Goal: Task Accomplishment & Management: Manage account settings

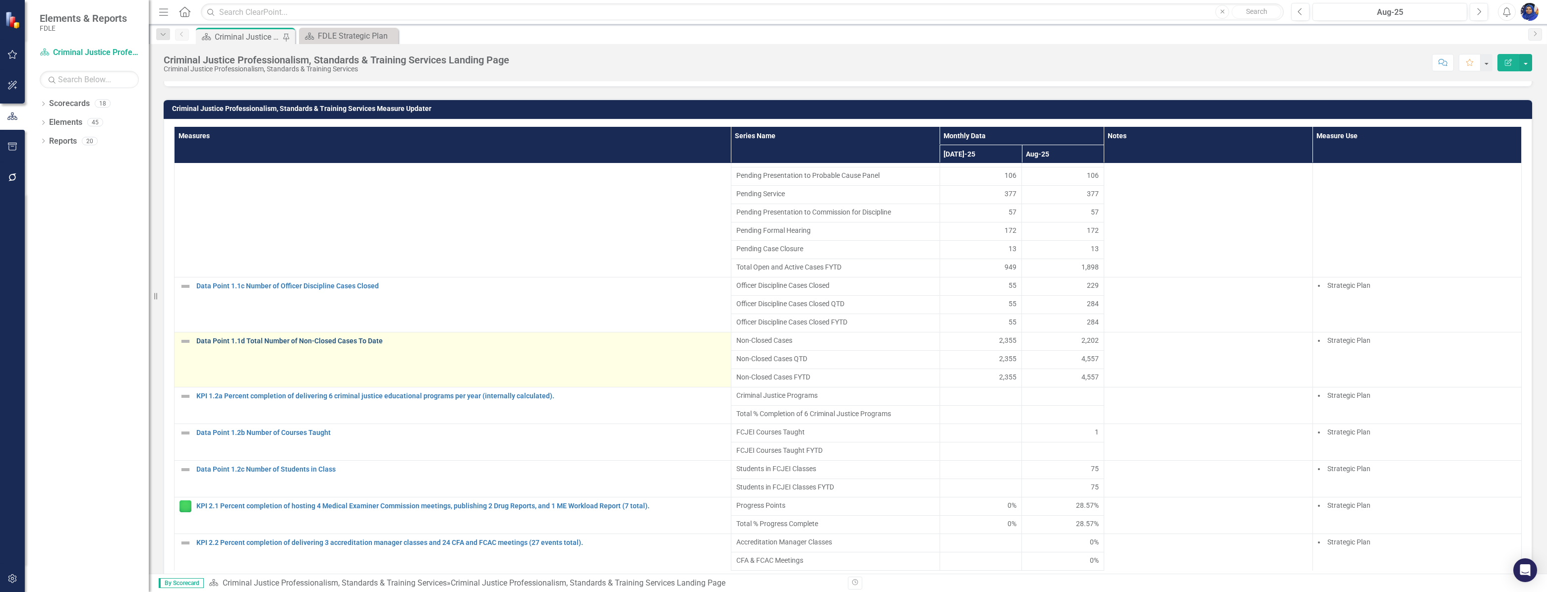
scroll to position [180, 0]
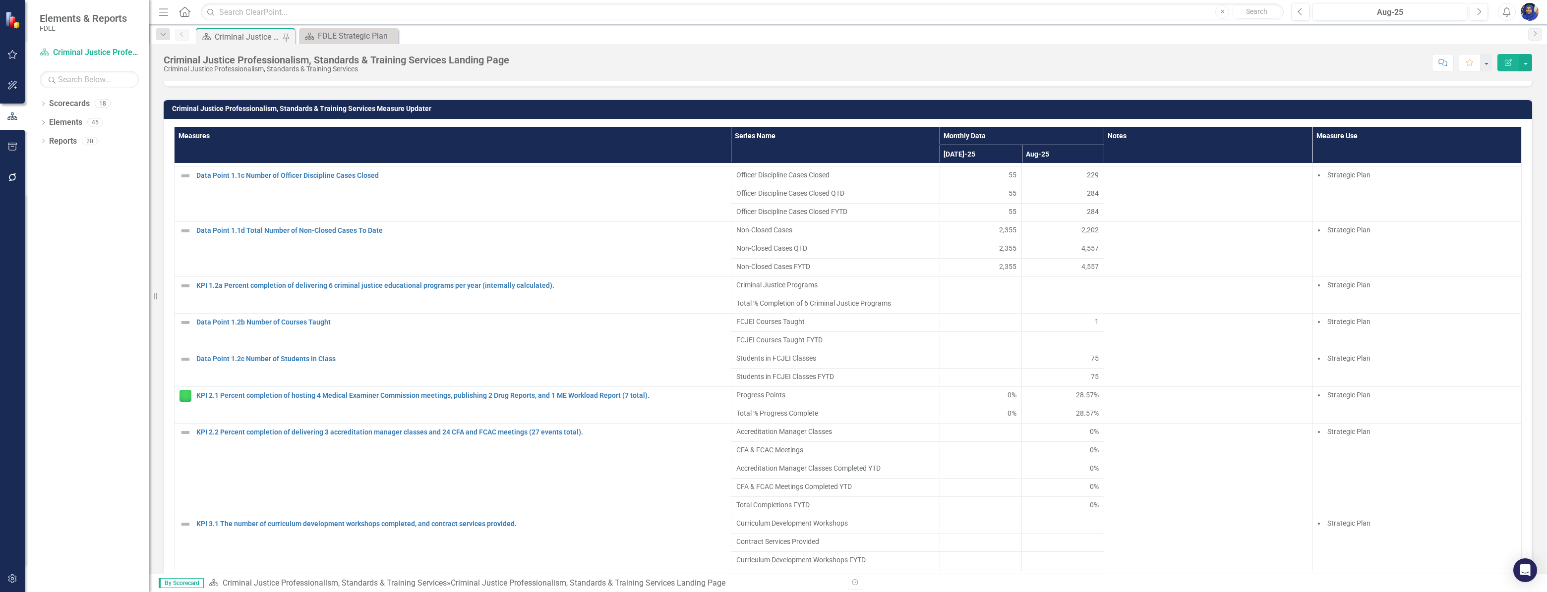
click at [967, 310] on div at bounding box center [981, 304] width 72 height 12
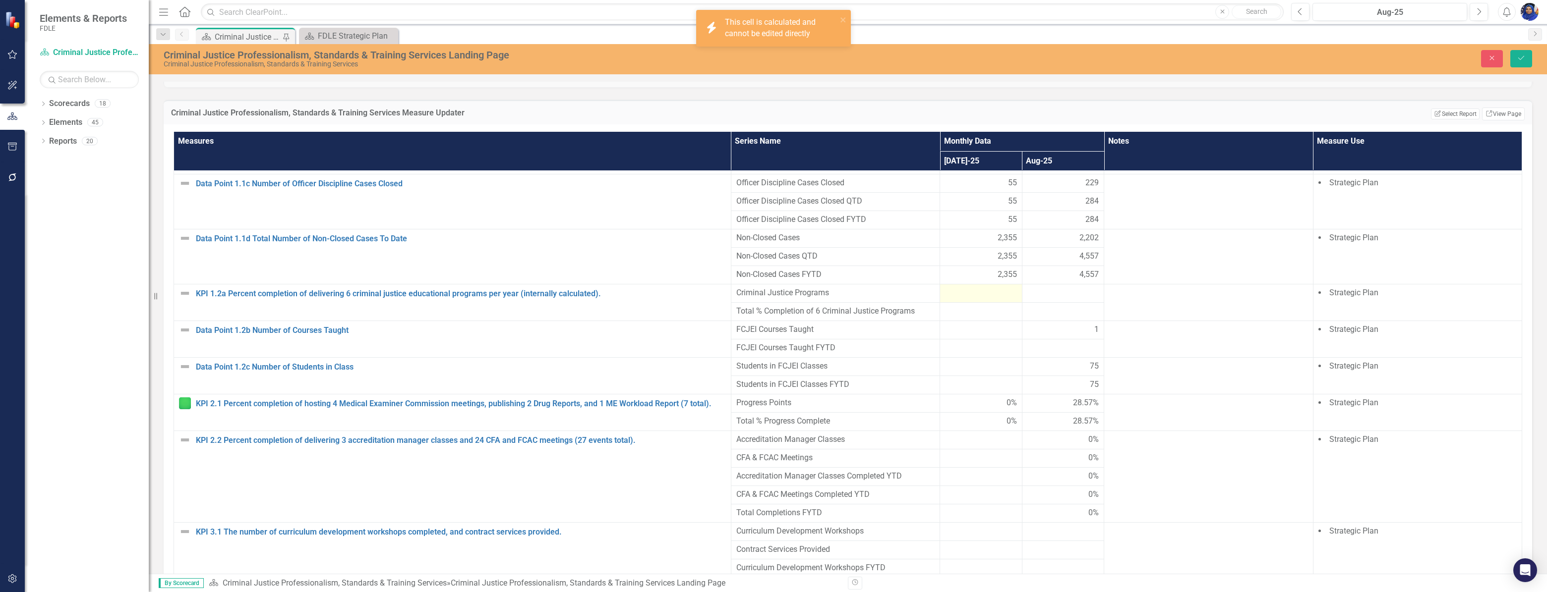
click at [969, 299] on div at bounding box center [981, 293] width 72 height 12
click at [968, 299] on div at bounding box center [981, 293] width 72 height 12
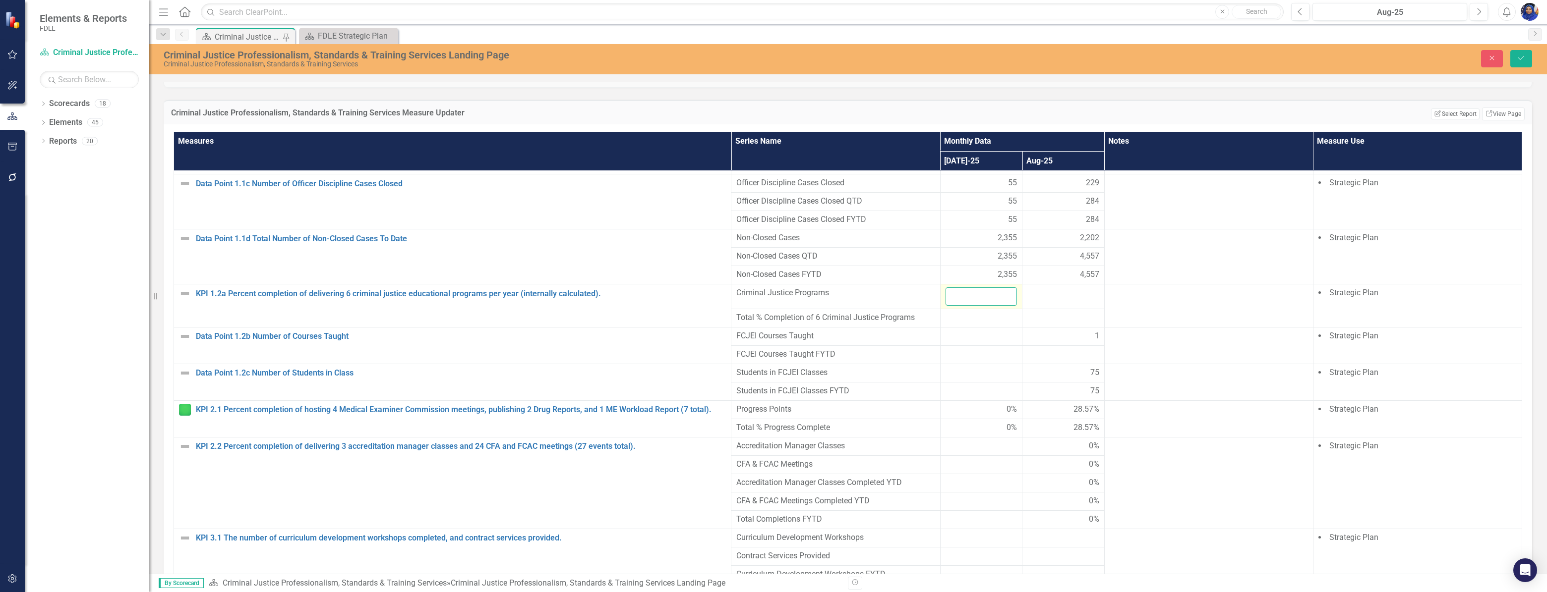
click at [968, 306] on input "number" at bounding box center [981, 296] width 72 height 18
type input "1"
click at [1038, 299] on div at bounding box center [1063, 293] width 72 height 12
click at [970, 306] on input "1" at bounding box center [981, 296] width 72 height 18
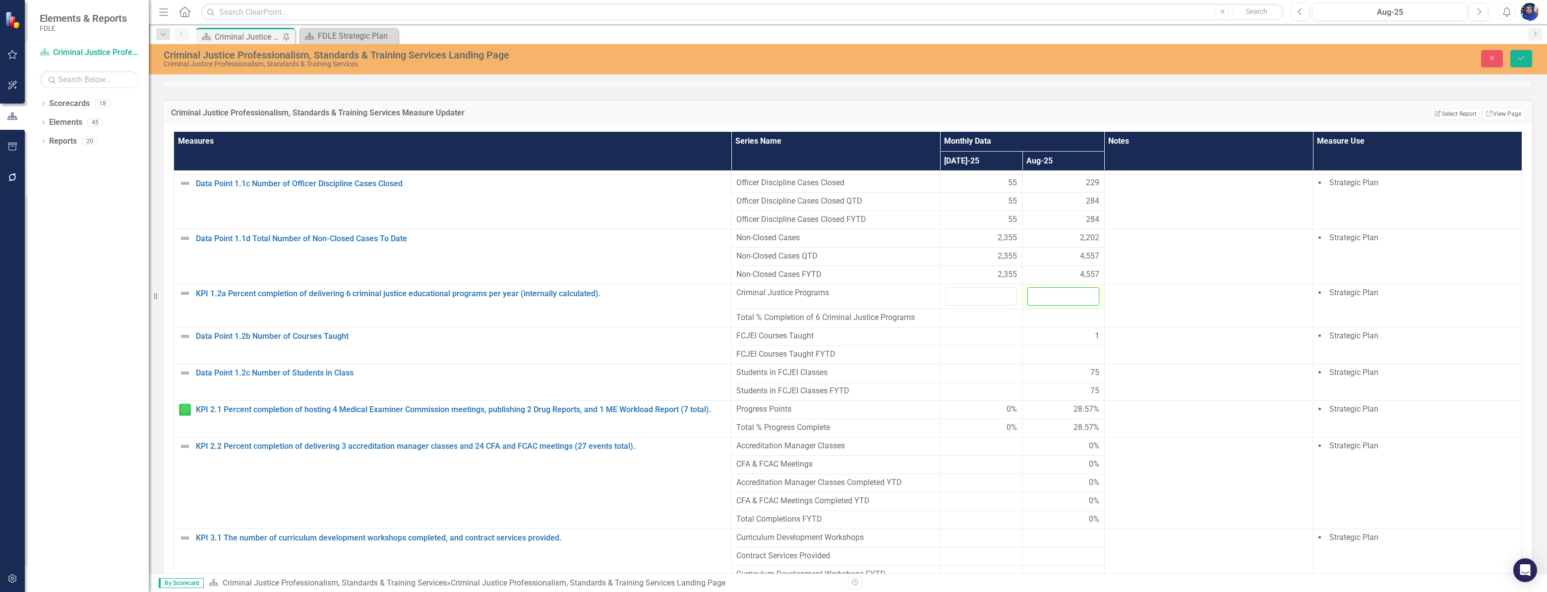
click at [1056, 306] on input "number" at bounding box center [1063, 296] width 72 height 18
type input "1"
click at [1517, 56] on icon "Save" at bounding box center [1520, 58] width 9 height 7
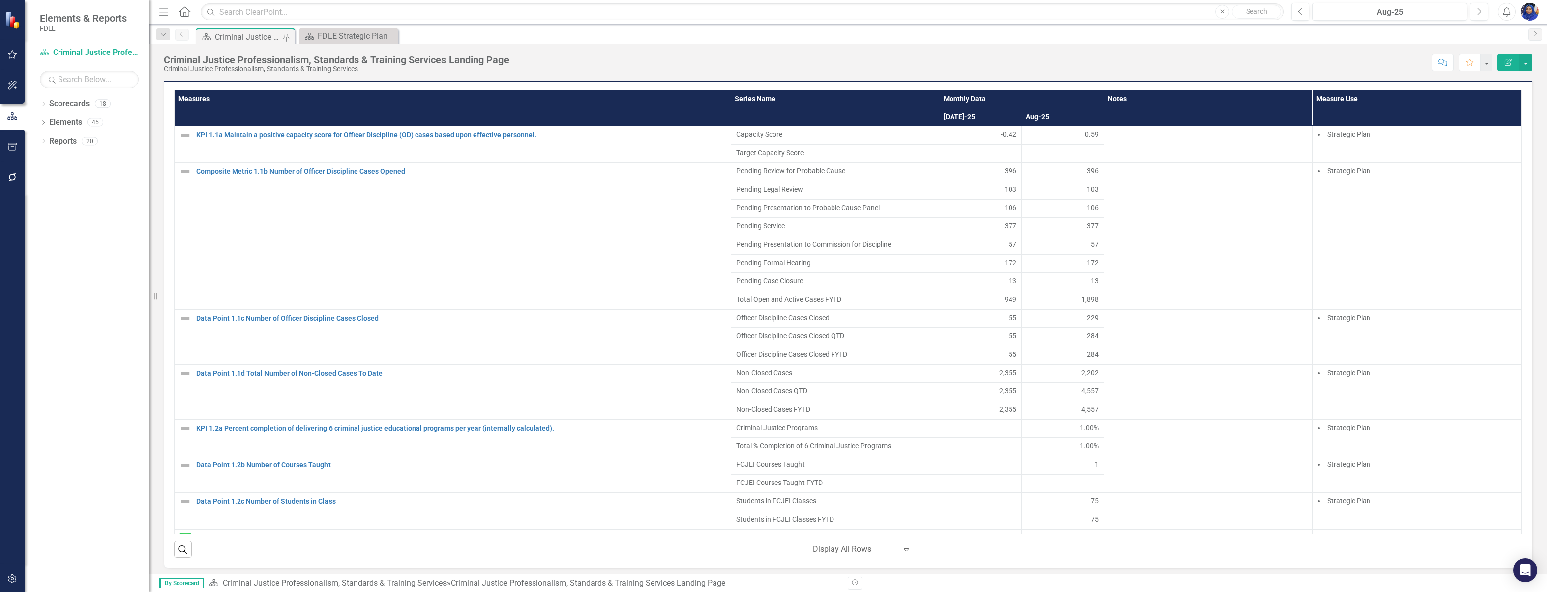
scroll to position [676, 0]
click at [1064, 433] on div "1.00%" at bounding box center [1063, 428] width 72 height 10
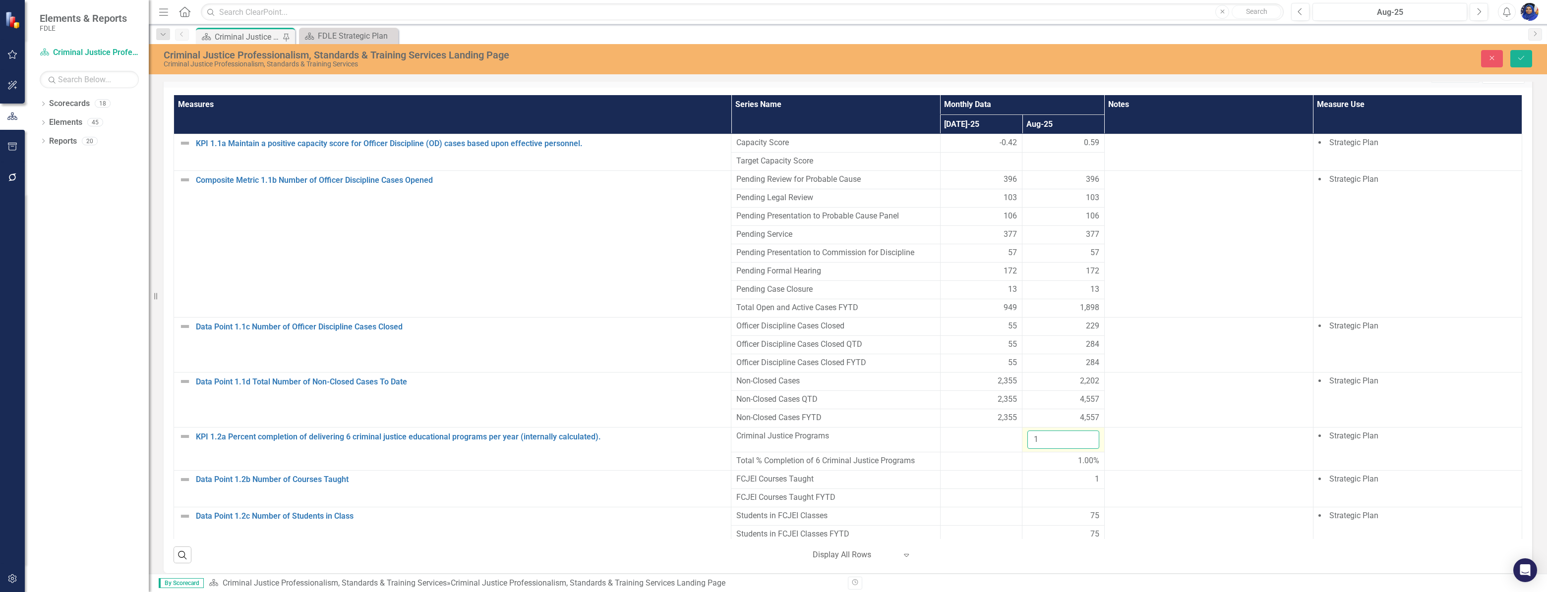
click at [1055, 449] on input "1" at bounding box center [1063, 440] width 72 height 18
click at [1493, 57] on icon "Close" at bounding box center [1491, 58] width 9 height 7
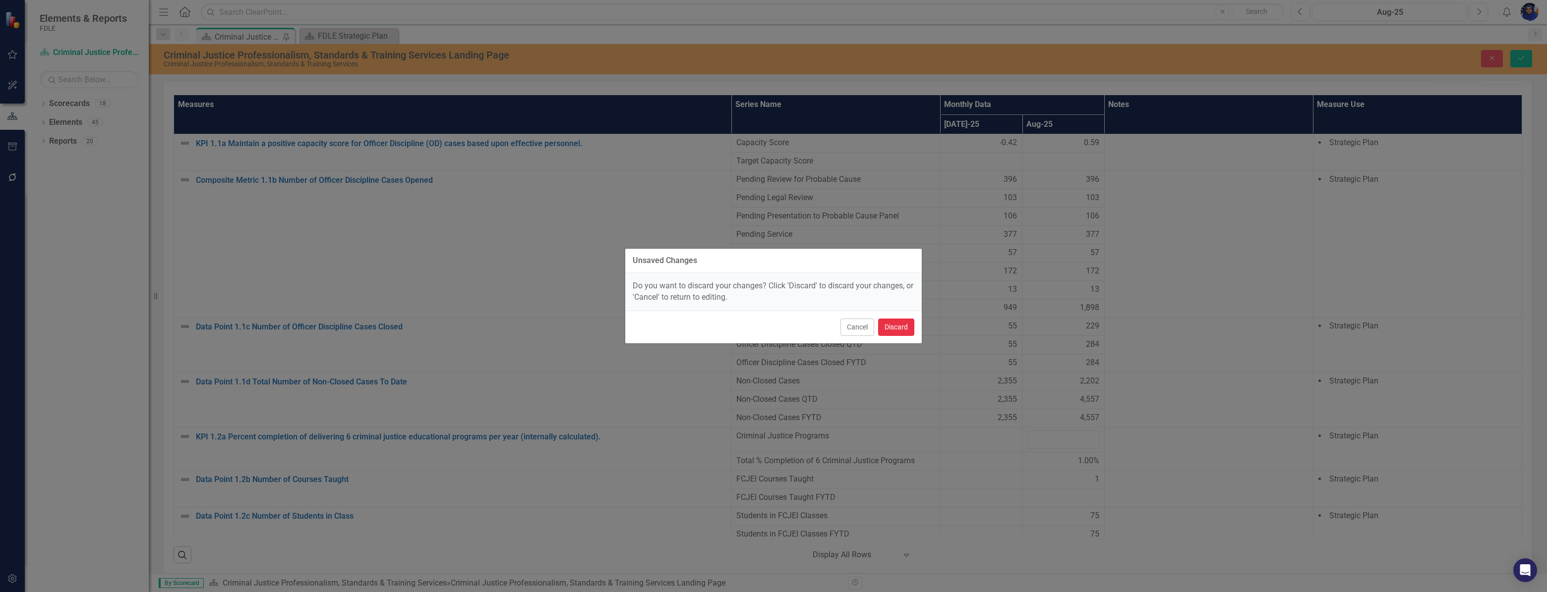
drag, startPoint x: 892, startPoint y: 327, endPoint x: 1546, endPoint y: 477, distance: 670.9
click at [893, 327] on button "Discard" at bounding box center [896, 327] width 36 height 17
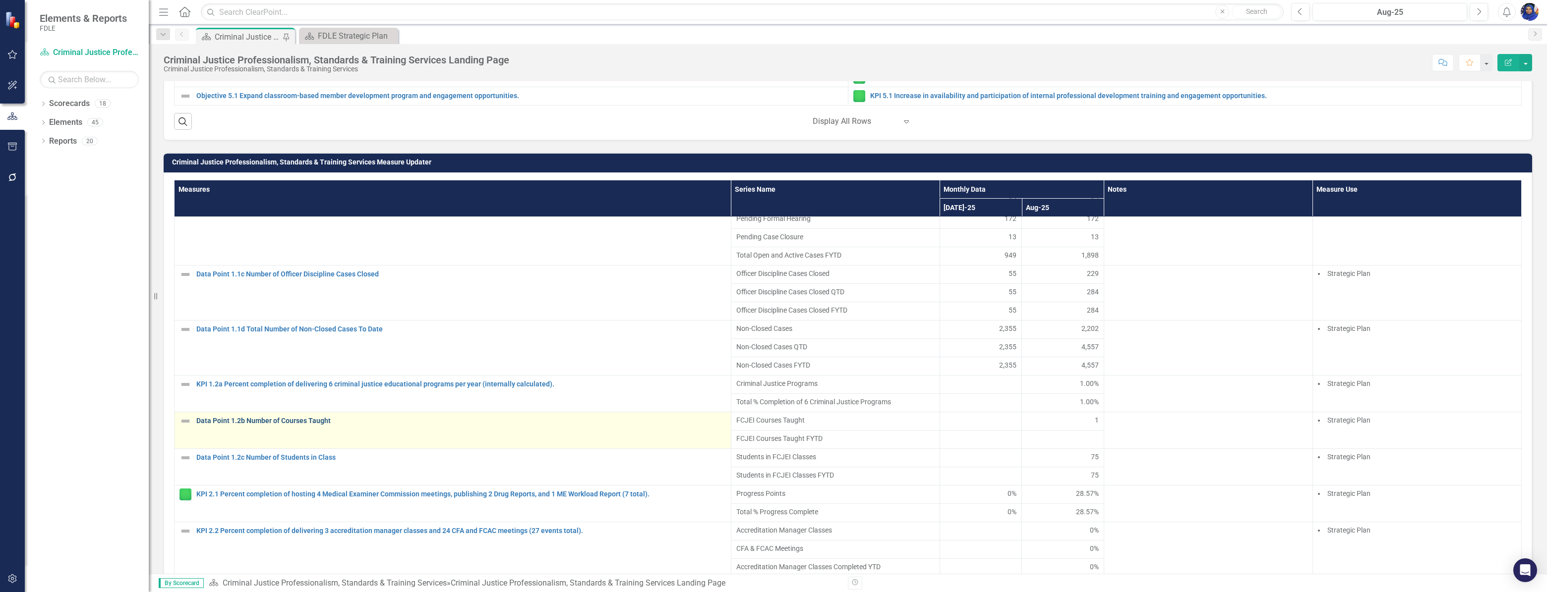
scroll to position [180, 0]
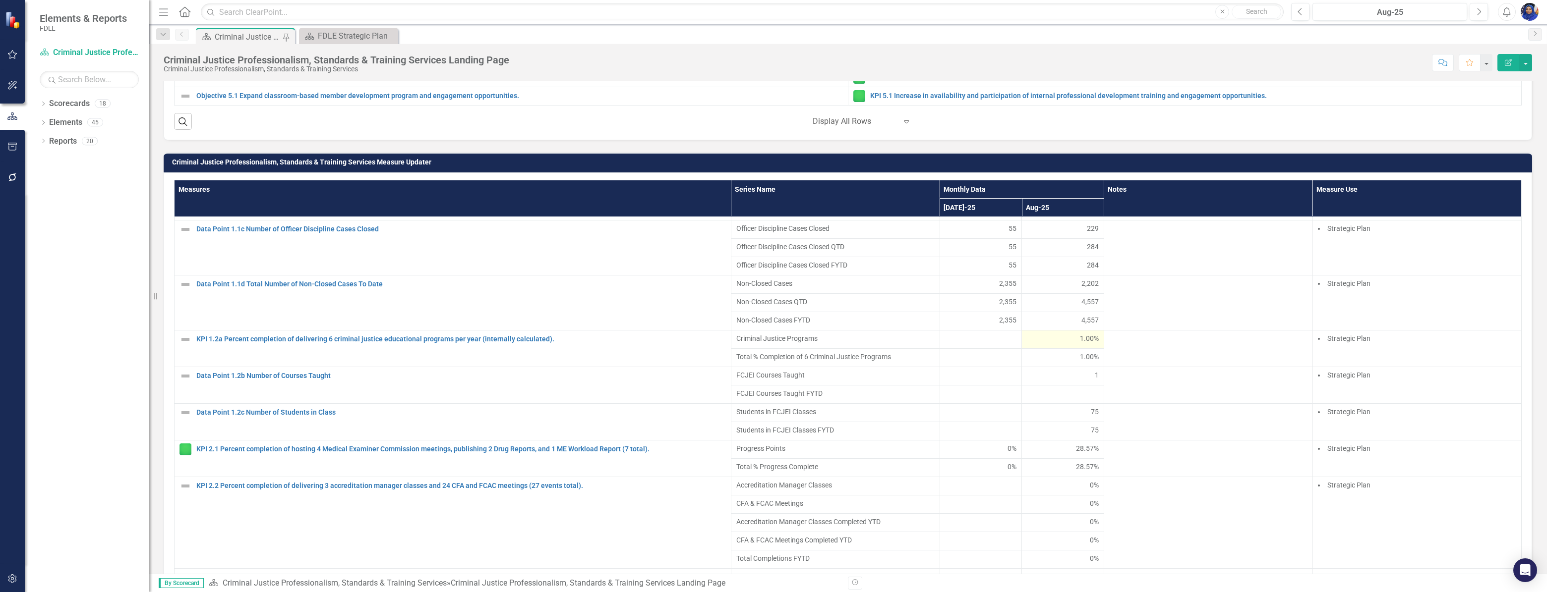
click at [1057, 344] on div "1.00%" at bounding box center [1063, 339] width 72 height 10
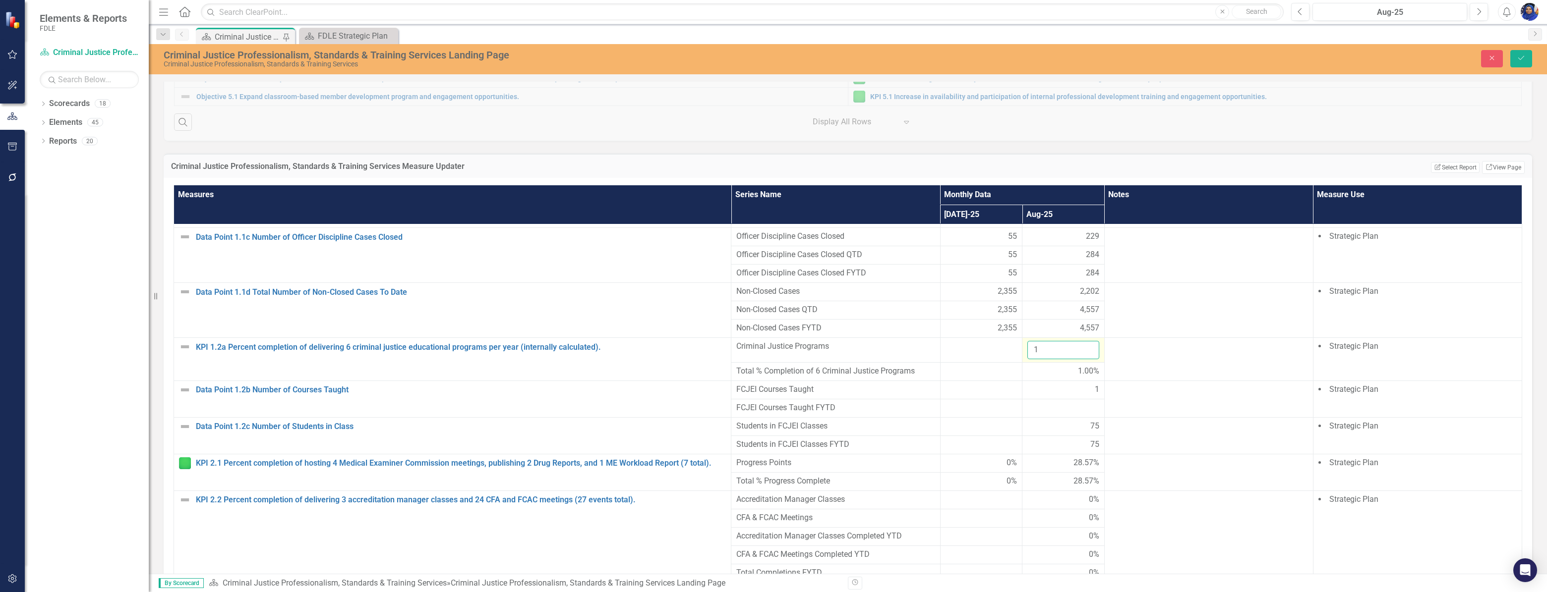
click at [1060, 359] on input "1" at bounding box center [1063, 350] width 72 height 18
click at [1525, 56] on icon "Save" at bounding box center [1520, 58] width 9 height 7
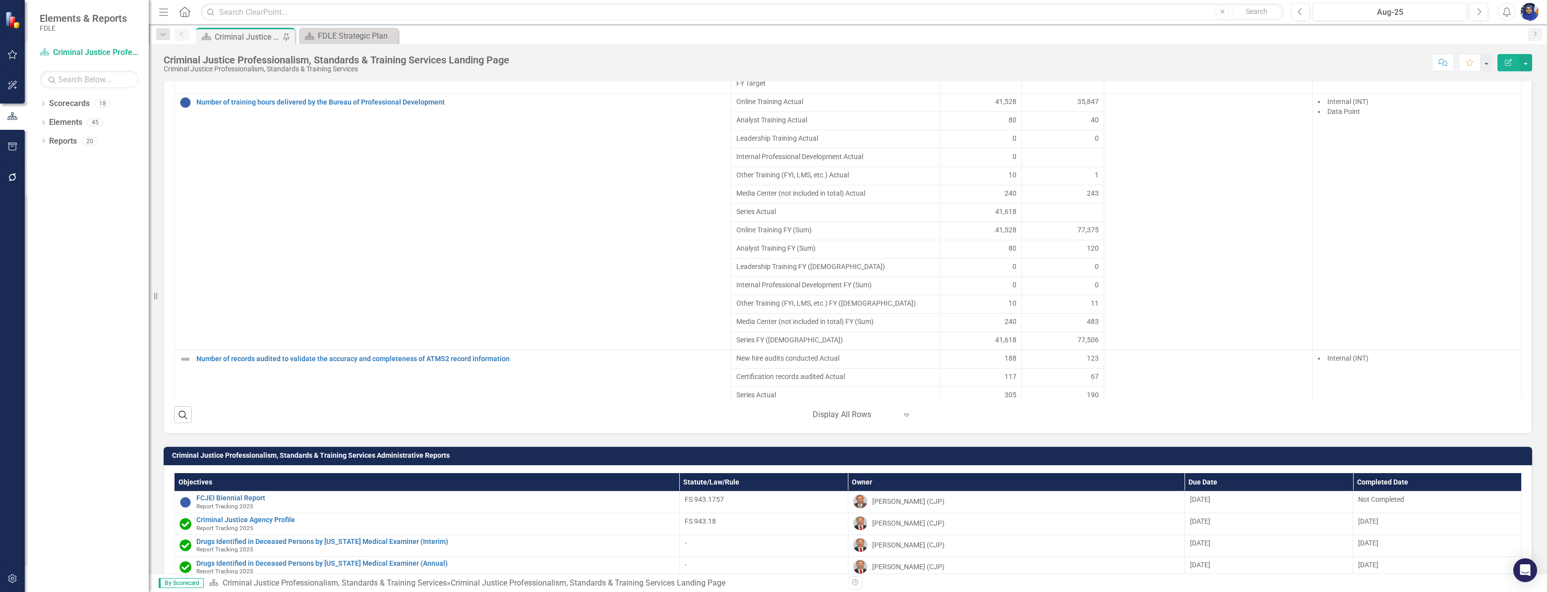
scroll to position [2613, 0]
click at [1049, 218] on div at bounding box center [1063, 212] width 72 height 12
click at [1048, 218] on div at bounding box center [1063, 212] width 72 height 12
click at [1040, 218] on div at bounding box center [1063, 212] width 72 height 12
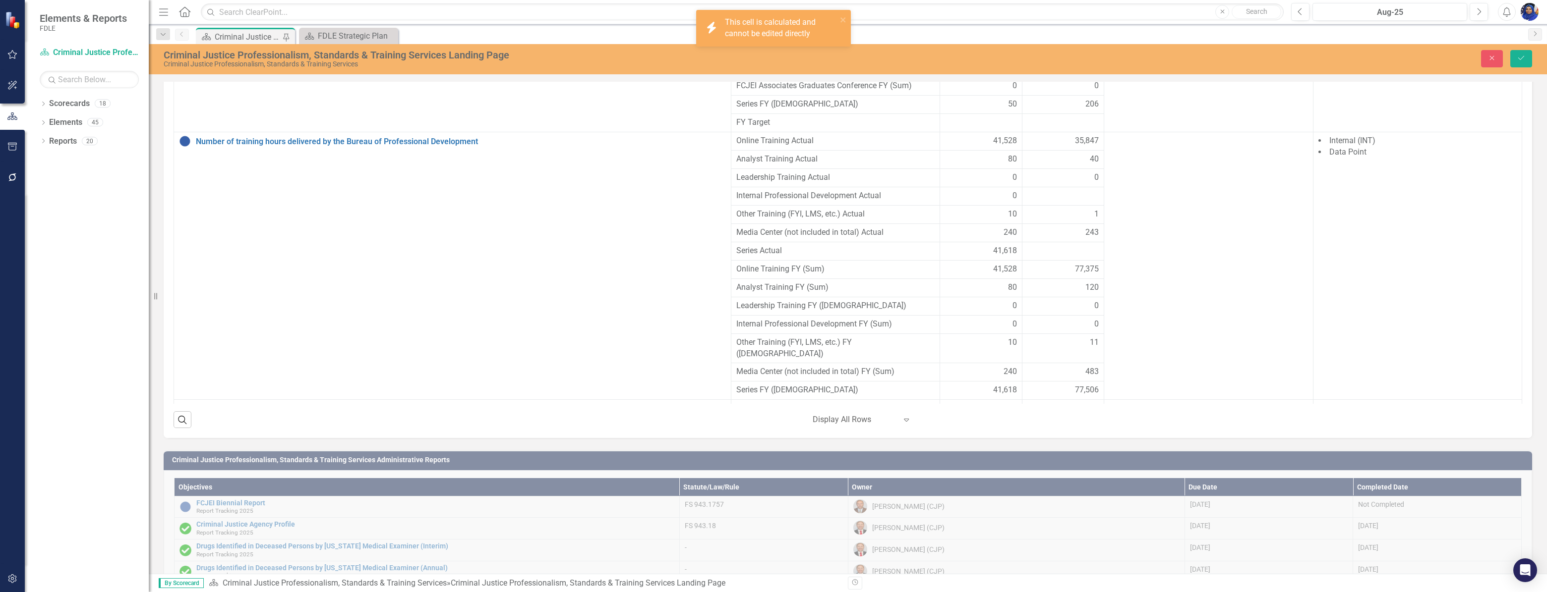
scroll to position [815, 0]
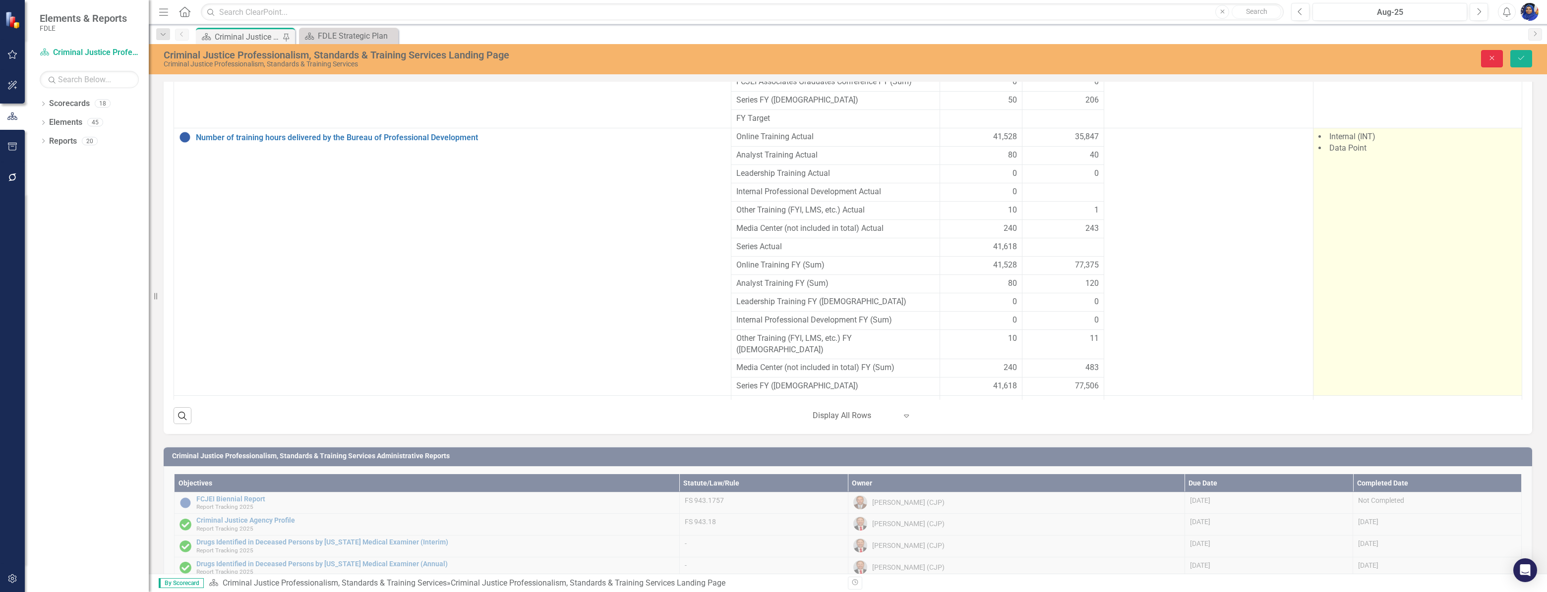
drag, startPoint x: 1494, startPoint y: 59, endPoint x: 1387, endPoint y: 350, distance: 309.4
click at [1494, 59] on icon "Close" at bounding box center [1491, 58] width 9 height 7
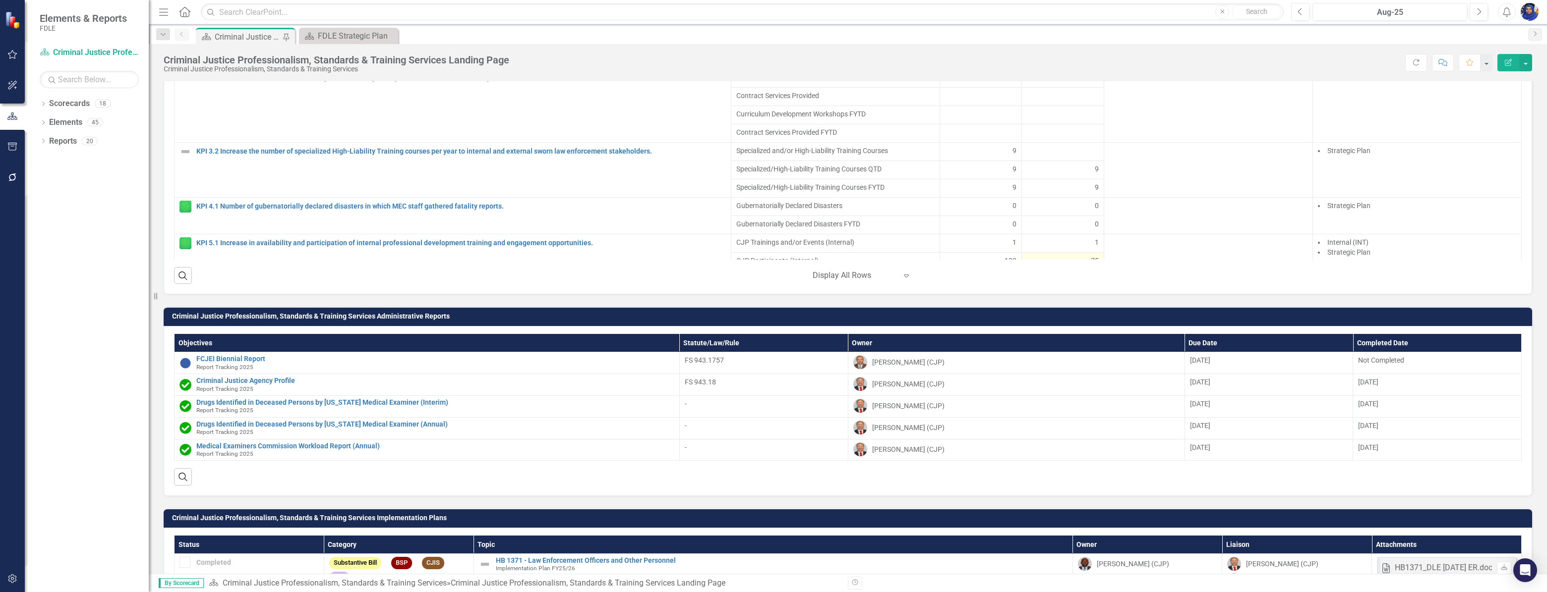
scroll to position [315, 0]
click at [1299, 11] on icon "Previous" at bounding box center [1299, 11] width 5 height 9
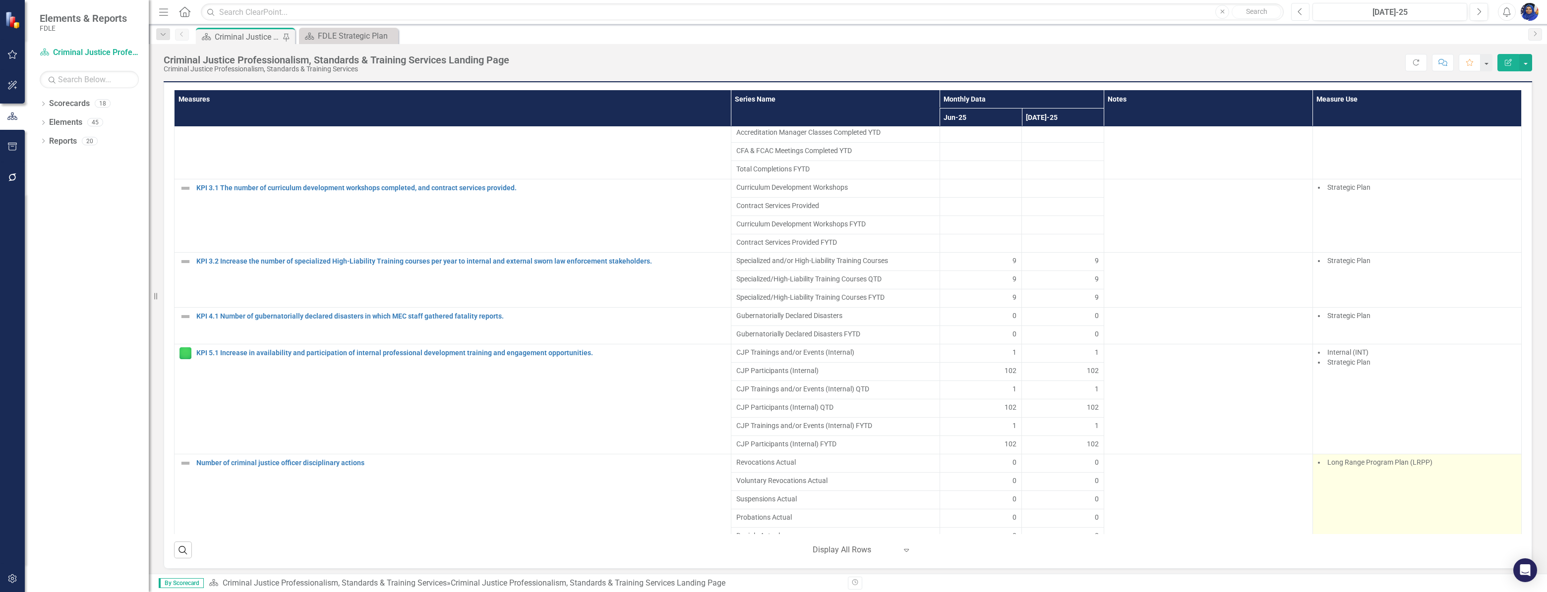
scroll to position [472, 0]
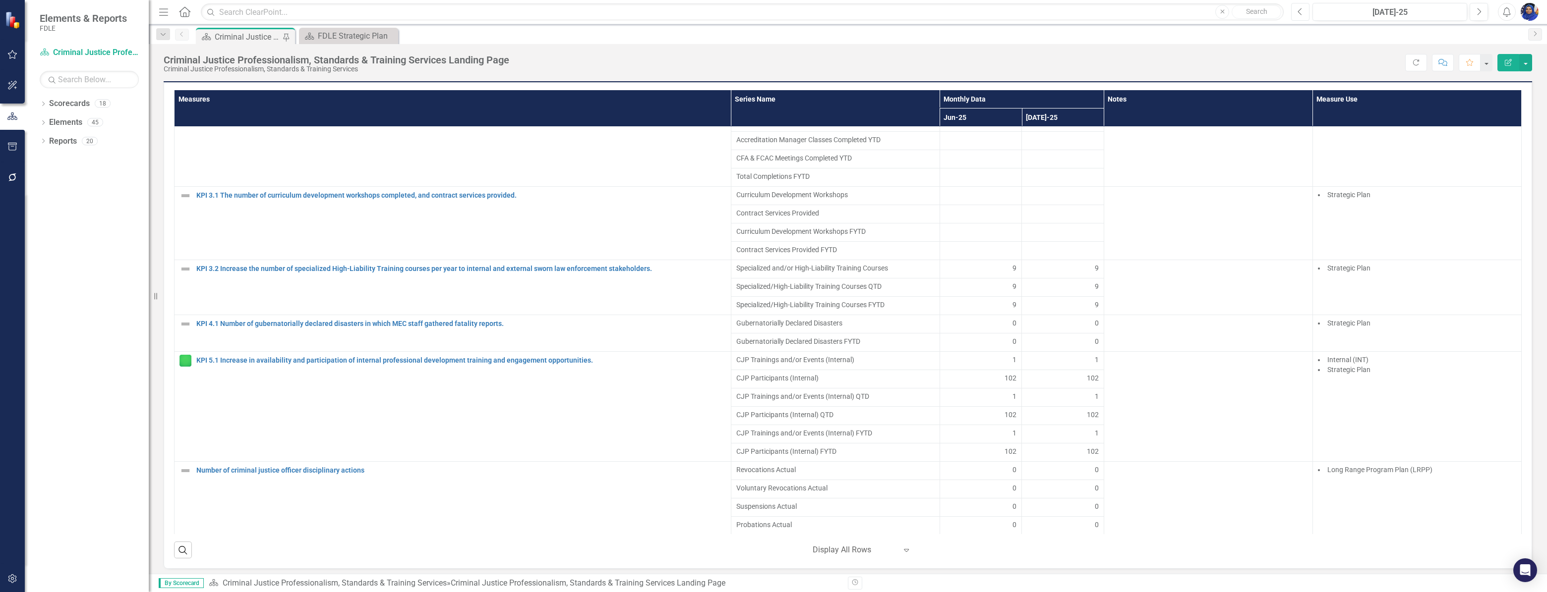
click at [1296, 10] on button "Previous" at bounding box center [1300, 12] width 18 height 18
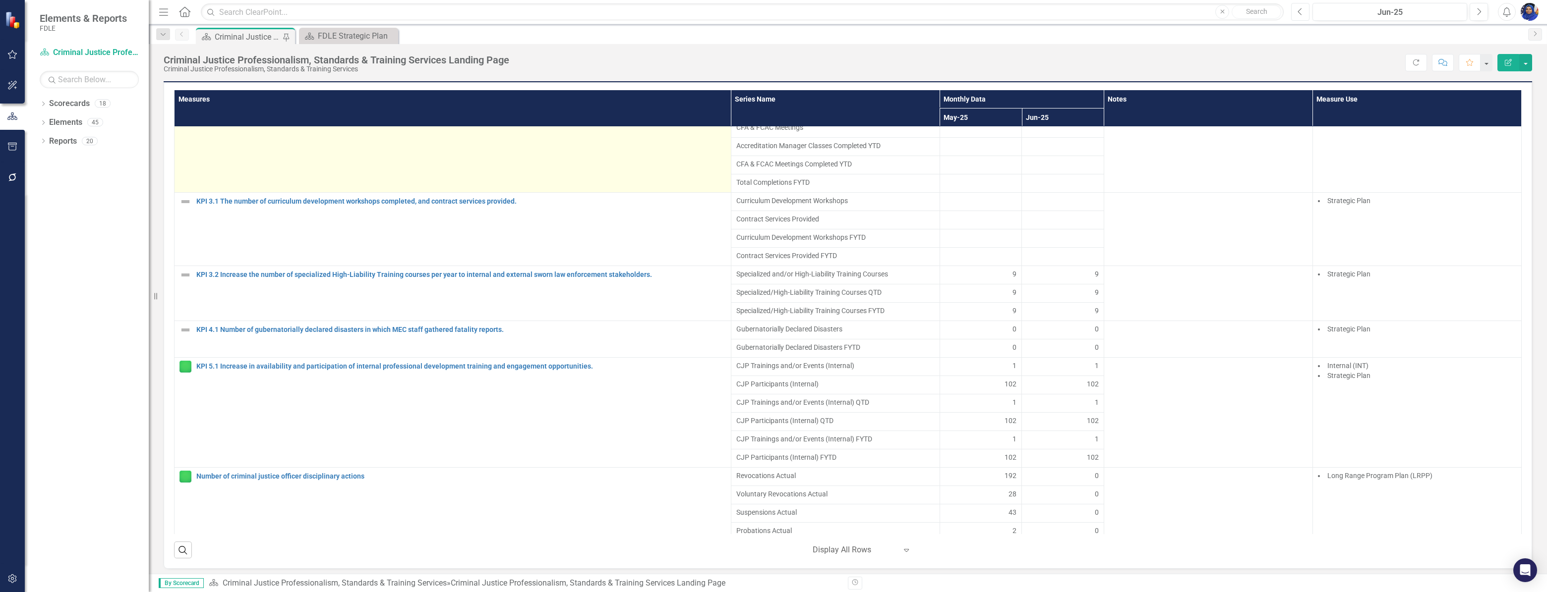
scroll to position [496, 0]
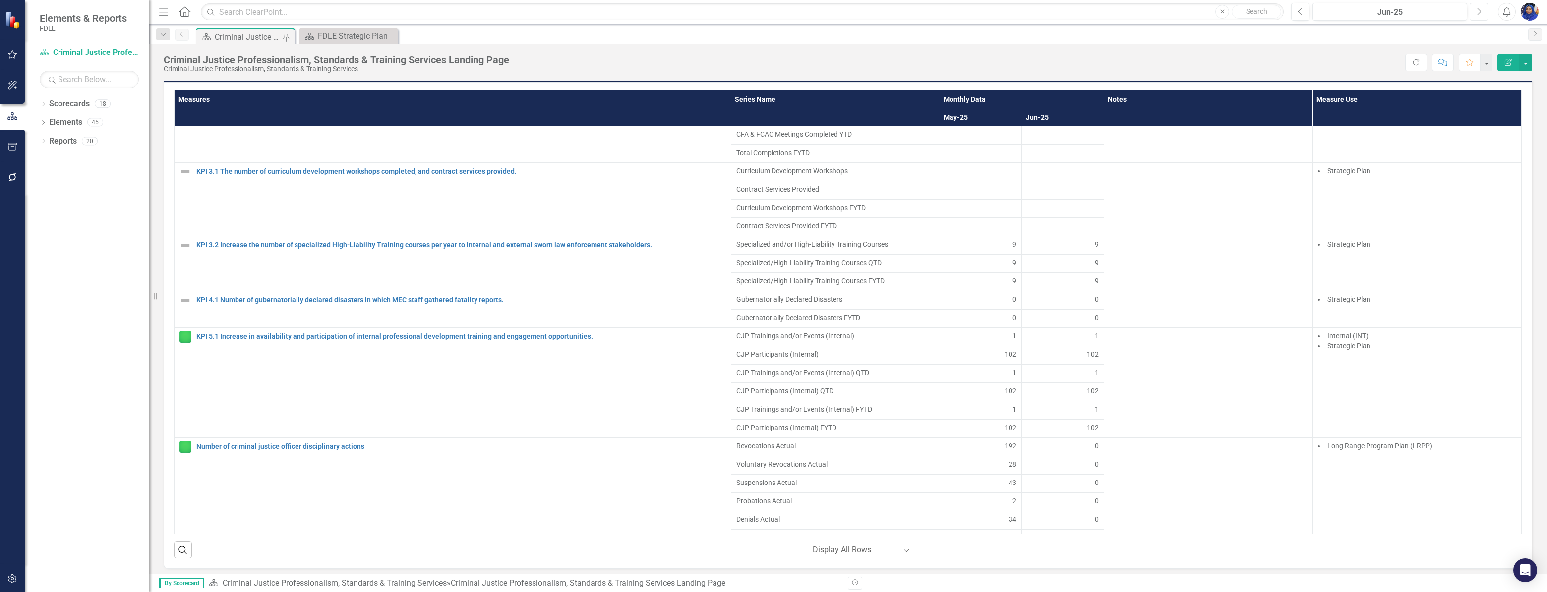
click at [1477, 11] on icon "Next" at bounding box center [1478, 11] width 5 height 9
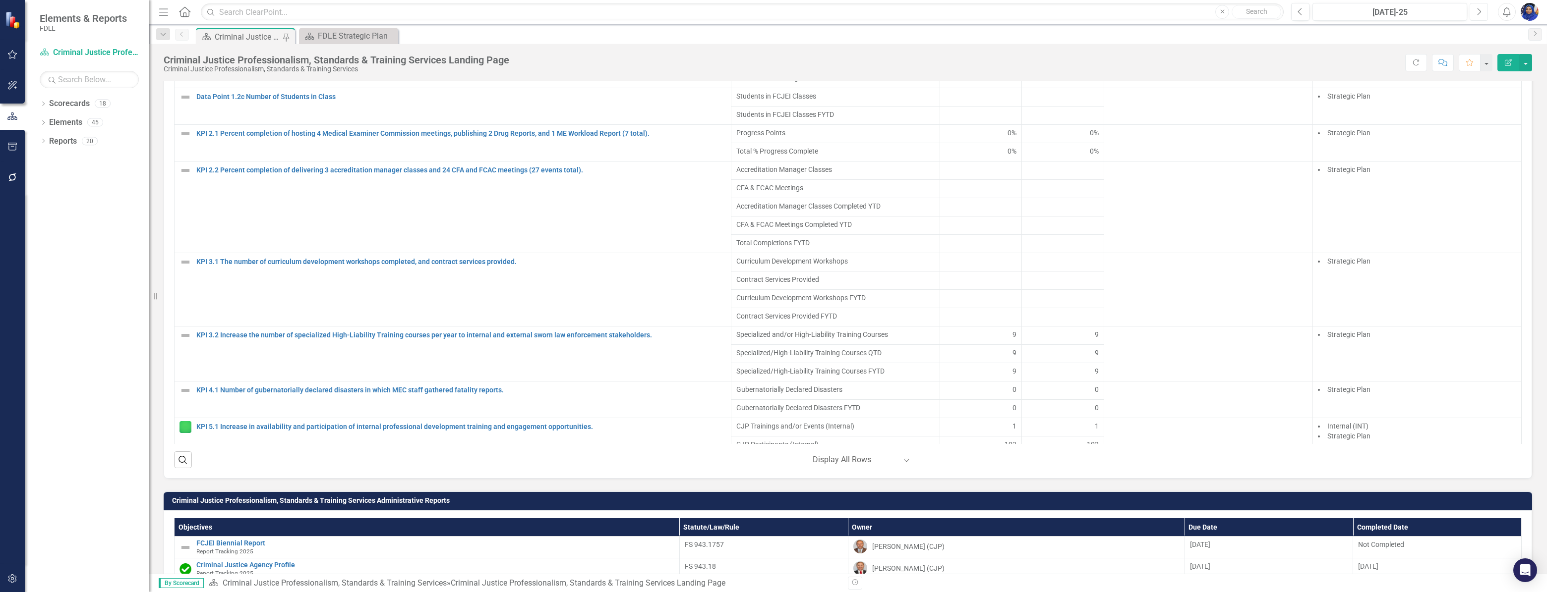
scroll to position [360, 0]
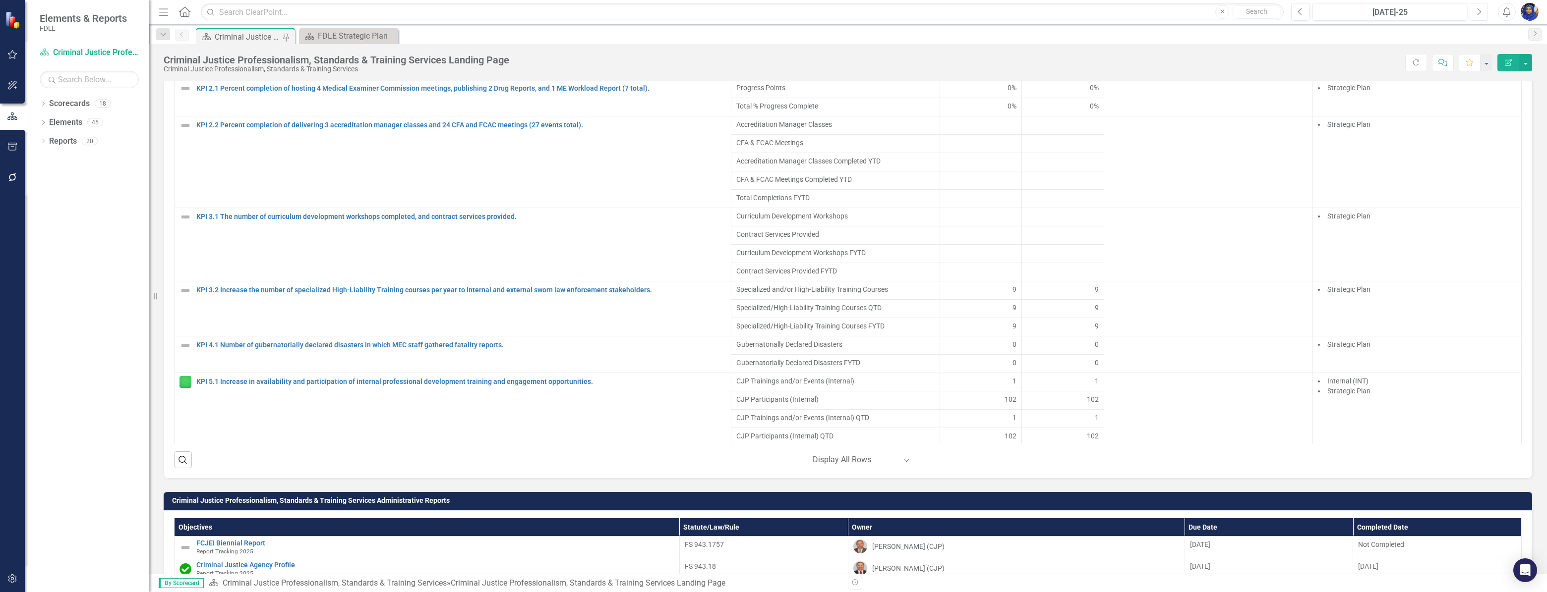
click at [1479, 11] on icon "Next" at bounding box center [1478, 11] width 5 height 9
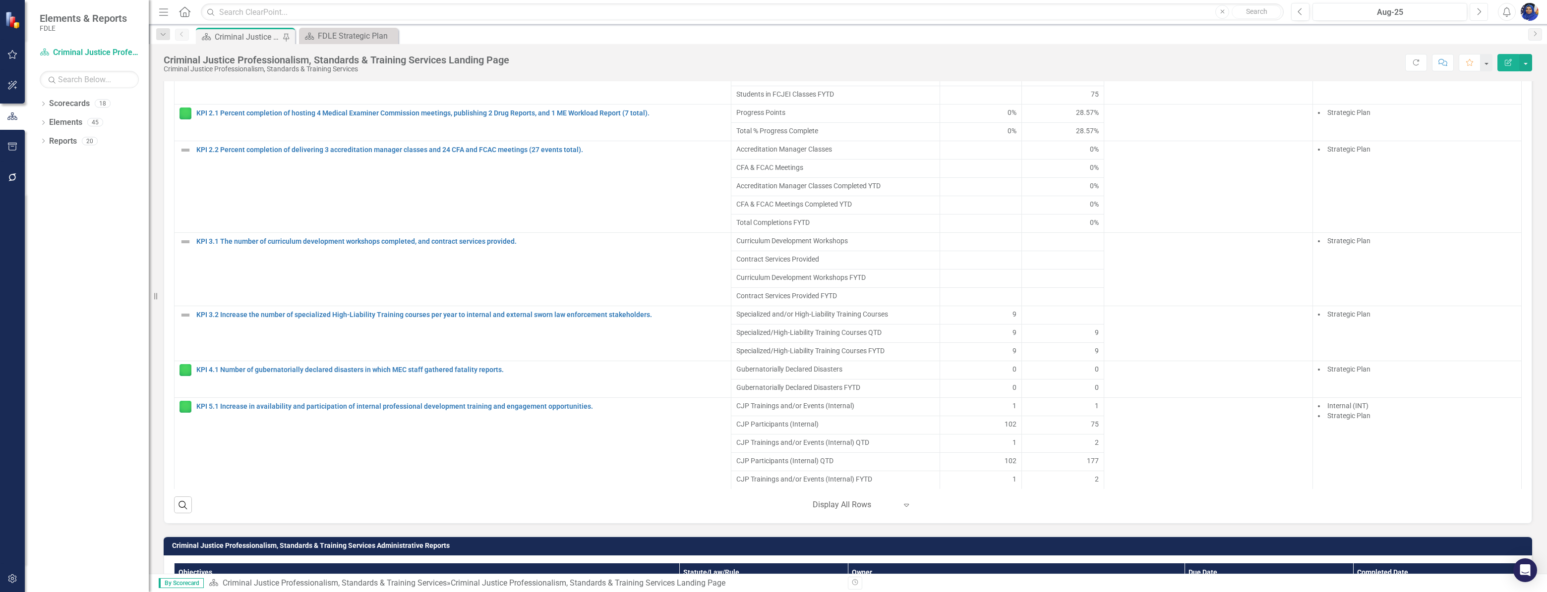
scroll to position [451, 0]
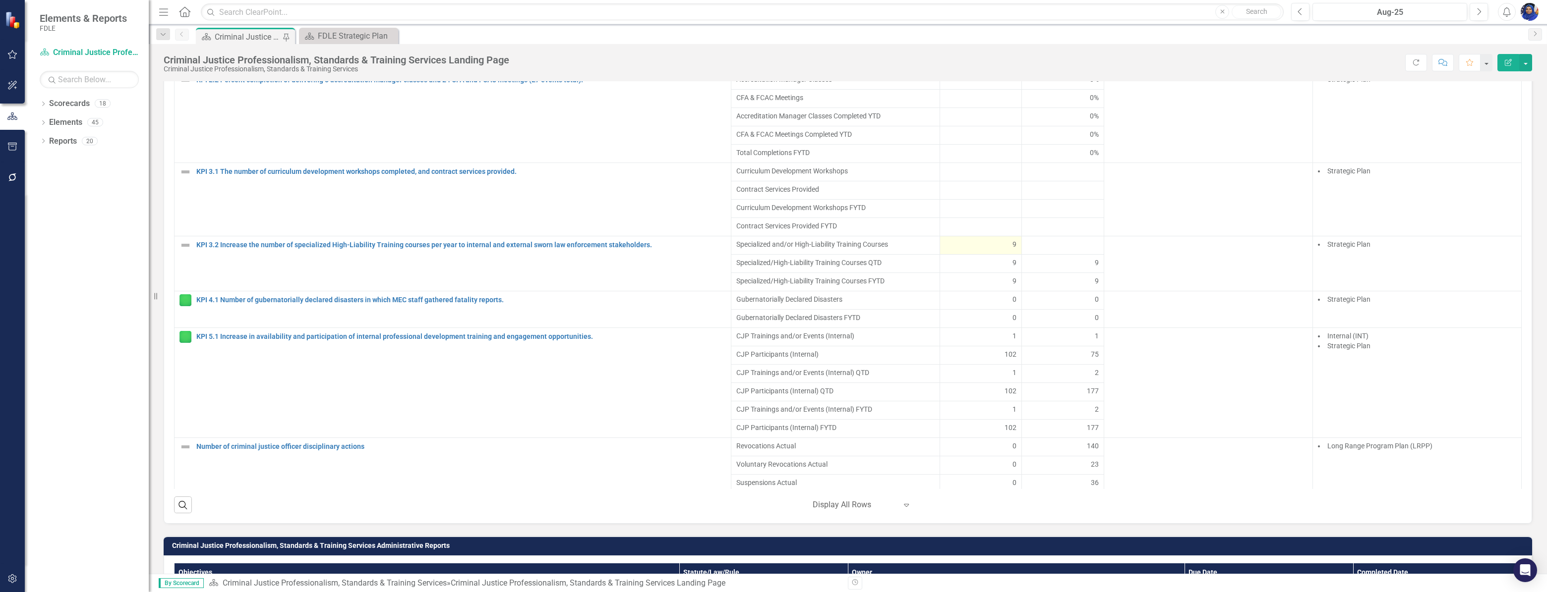
click at [999, 249] on div "9" at bounding box center [981, 244] width 72 height 10
click at [1012, 249] on span "9" at bounding box center [1014, 244] width 4 height 10
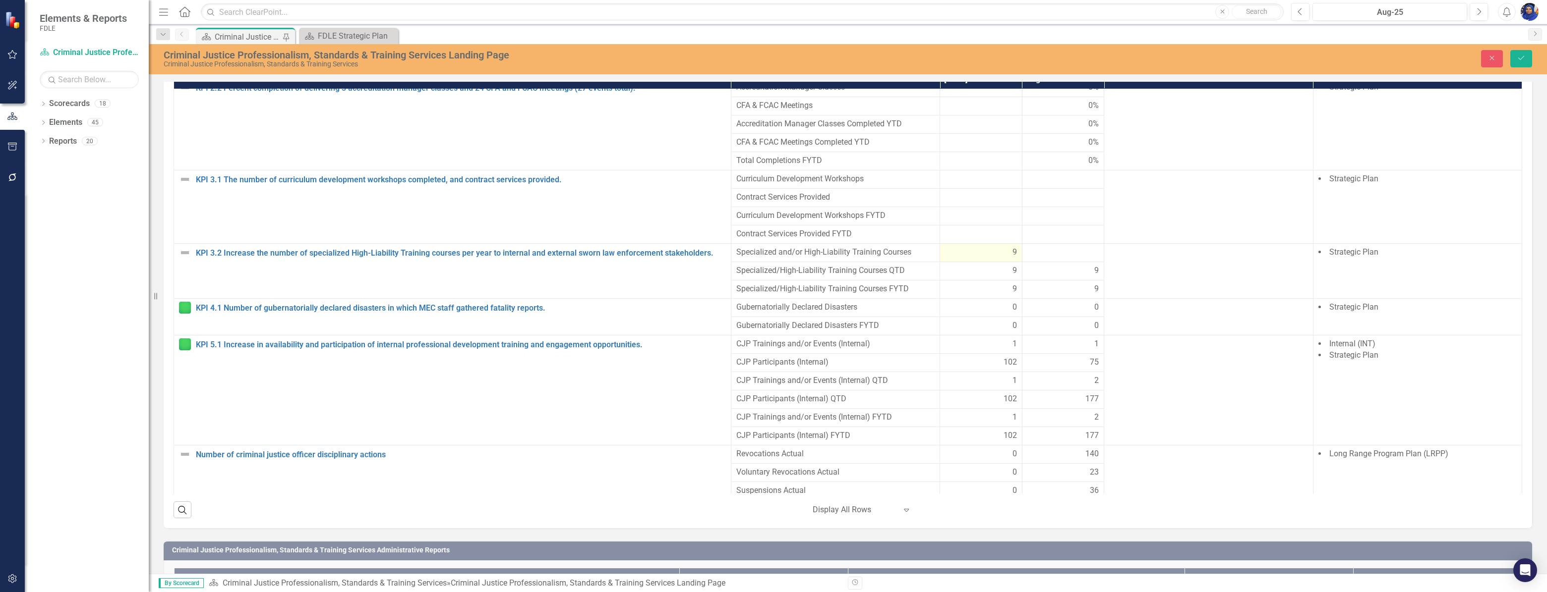
scroll to position [725, 0]
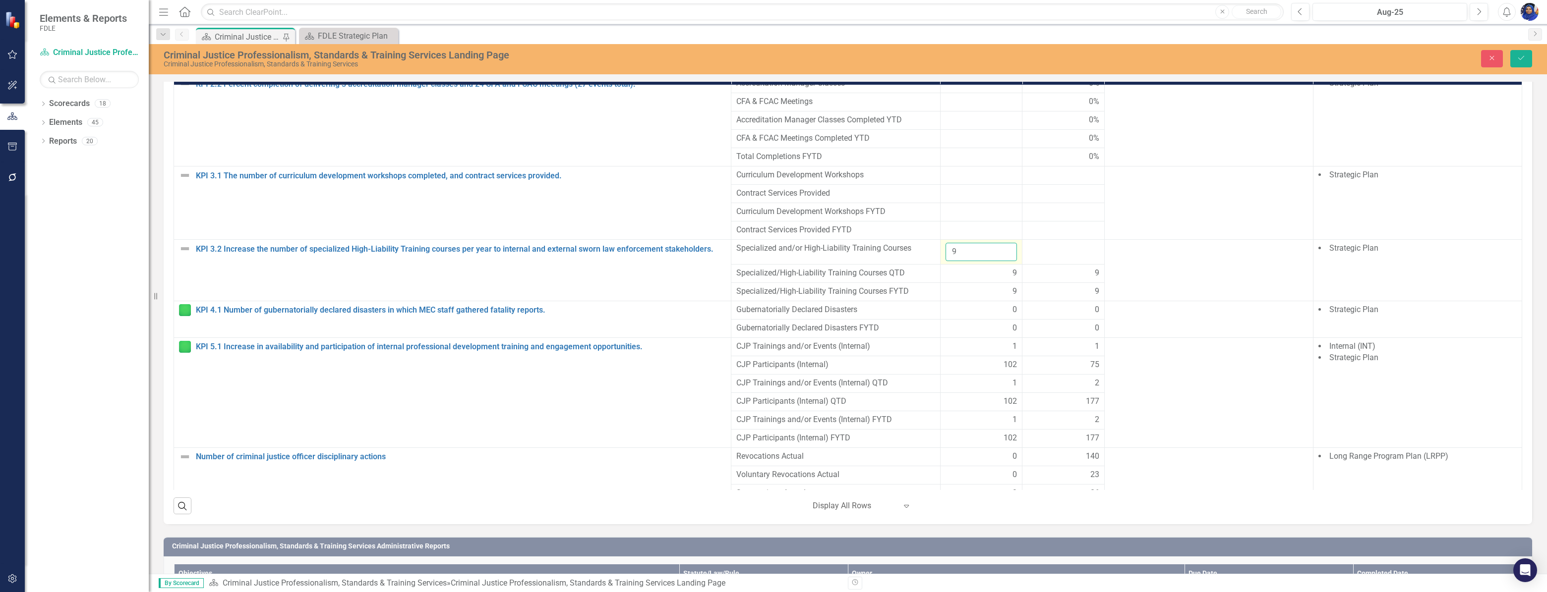
click at [971, 261] on input "9" at bounding box center [981, 252] width 72 height 18
click at [1521, 59] on icon "submit" at bounding box center [1521, 58] width 6 height 4
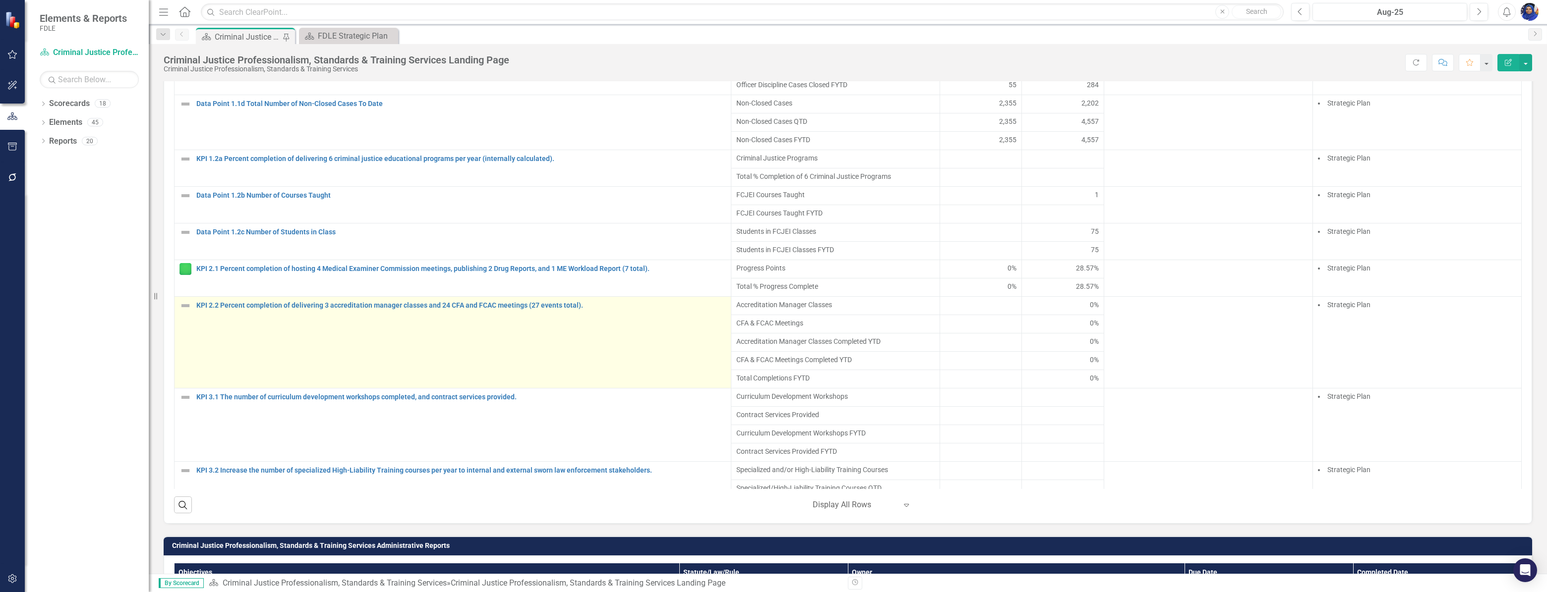
scroll to position [405, 0]
